Goal: Task Accomplishment & Management: Complete application form

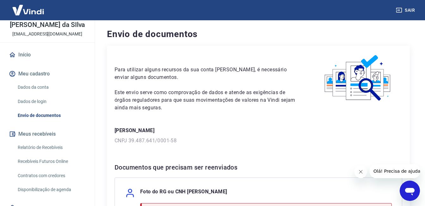
scroll to position [63, 0]
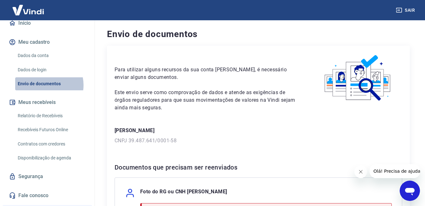
drag, startPoint x: 43, startPoint y: 85, endPoint x: 47, endPoint y: 84, distance: 3.4
click at [43, 85] on link "Envio de documentos" at bounding box center [51, 83] width 72 height 13
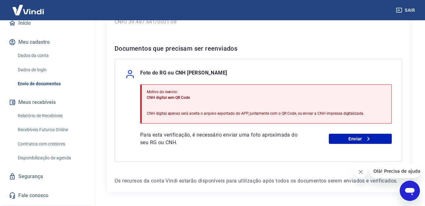
scroll to position [127, 0]
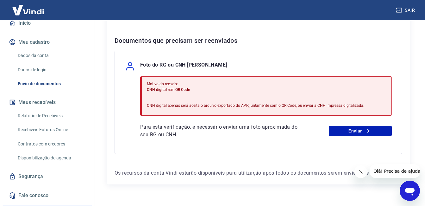
click at [421, 141] on div "Envio de documentos Para utilizar alguns recursos da sua conta [PERSON_NAME], é…" at bounding box center [258, 43] width 333 height 298
click at [361, 176] on button "Fechar mensagem da empresa" at bounding box center [360, 171] width 13 height 13
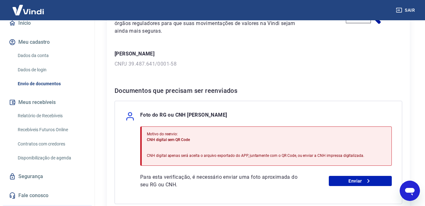
scroll to position [108, 0]
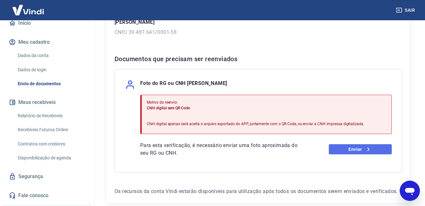
click at [370, 150] on icon at bounding box center [369, 149] width 8 height 8
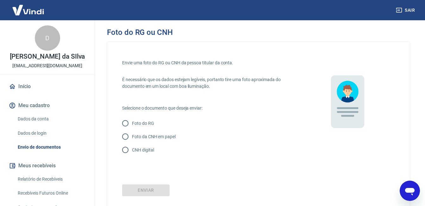
click at [135, 125] on p "Foto do RG" at bounding box center [143, 123] width 22 height 7
click at [132, 125] on input "Foto do RG" at bounding box center [125, 122] width 13 height 13
radio input "true"
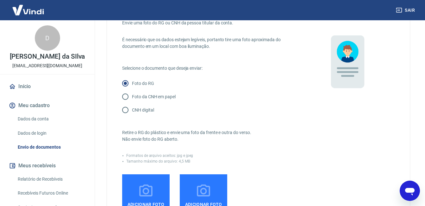
scroll to position [63, 0]
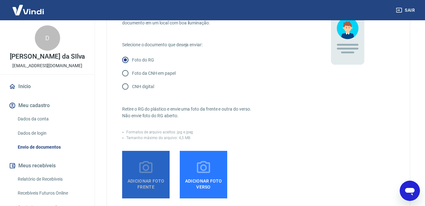
click at [136, 170] on label "Adicionar foto frente" at bounding box center [145, 174] width 47 height 47
click at [0, 0] on input "Adicionar foto frente" at bounding box center [0, 0] width 0 height 0
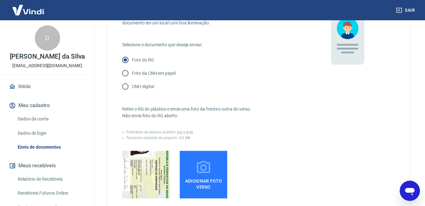
click at [198, 171] on icon at bounding box center [203, 167] width 13 height 12
click at [0, 0] on input "Adicionar foto verso" at bounding box center [0, 0] width 0 height 0
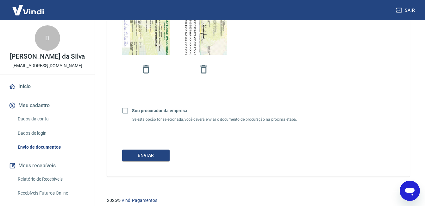
scroll to position [212, 0]
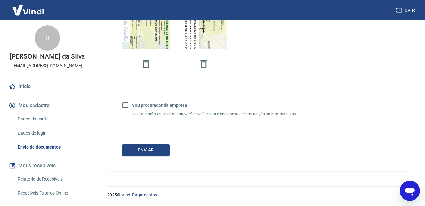
click at [126, 103] on input "Sou procurador da empresa" at bounding box center [125, 104] width 13 height 13
checkbox input "true"
click at [156, 148] on button "Continuar" at bounding box center [145, 150] width 47 height 12
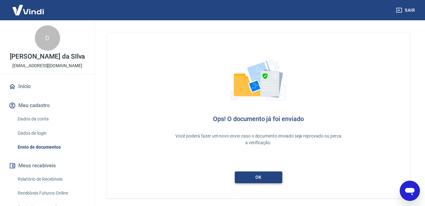
click at [262, 175] on link "ok" at bounding box center [258, 177] width 47 height 12
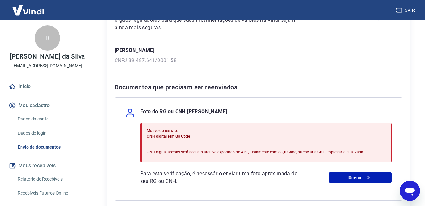
scroll to position [140, 0]
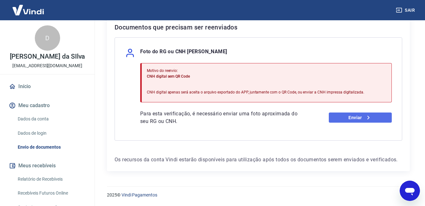
click at [366, 117] on icon at bounding box center [369, 118] width 8 height 8
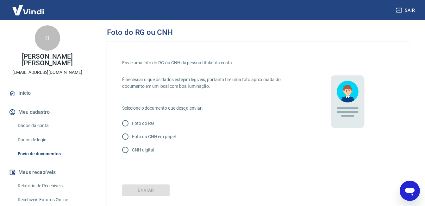
click at [140, 124] on p "Foto do RG" at bounding box center [143, 123] width 22 height 7
click at [132, 124] on input "Foto do RG" at bounding box center [125, 122] width 13 height 13
radio input "true"
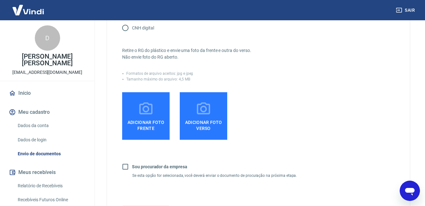
scroll to position [127, 0]
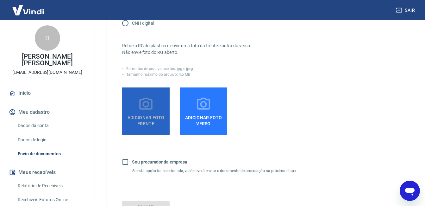
click at [151, 125] on span "Adicionar foto frente" at bounding box center [146, 119] width 42 height 14
click at [0, 0] on input "Adicionar foto frente" at bounding box center [0, 0] width 0 height 0
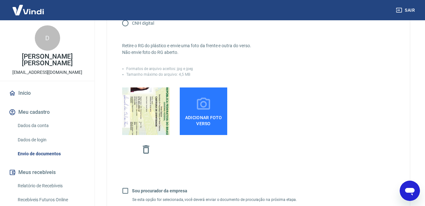
click at [214, 107] on label "Adicionar foto verso" at bounding box center [203, 110] width 47 height 47
click at [0, 0] on input "Adicionar foto verso" at bounding box center [0, 0] width 0 height 0
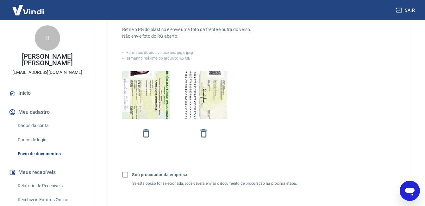
scroll to position [158, 0]
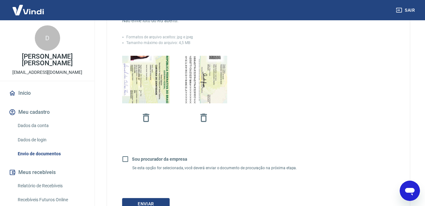
click at [124, 158] on input "Sou procurador da empresa" at bounding box center [125, 158] width 13 height 13
checkbox input "true"
click at [148, 202] on button "Continuar" at bounding box center [145, 204] width 47 height 12
